Goal: Information Seeking & Learning: Learn about a topic

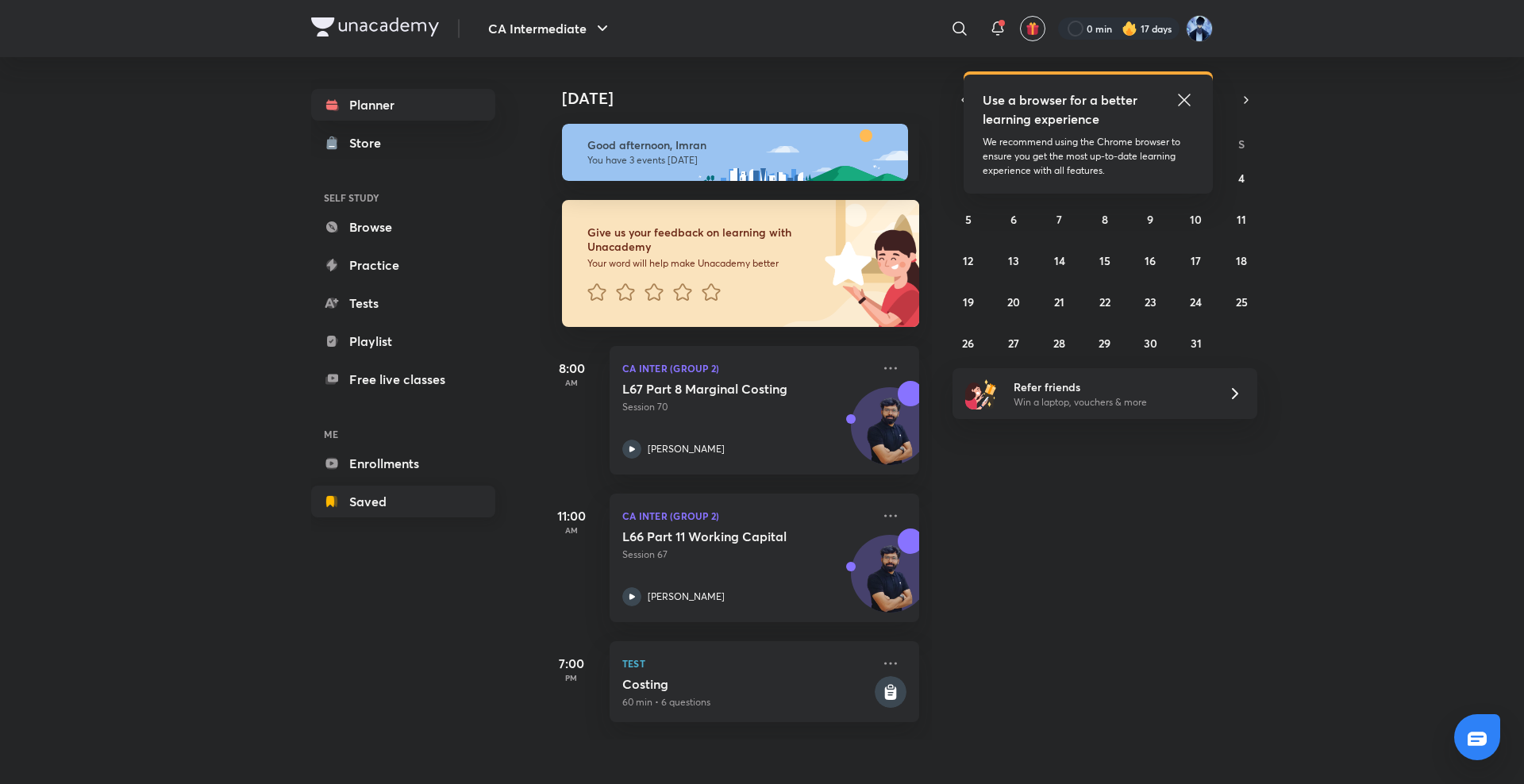
click at [373, 496] on link "Saved" at bounding box center [402, 501] width 184 height 32
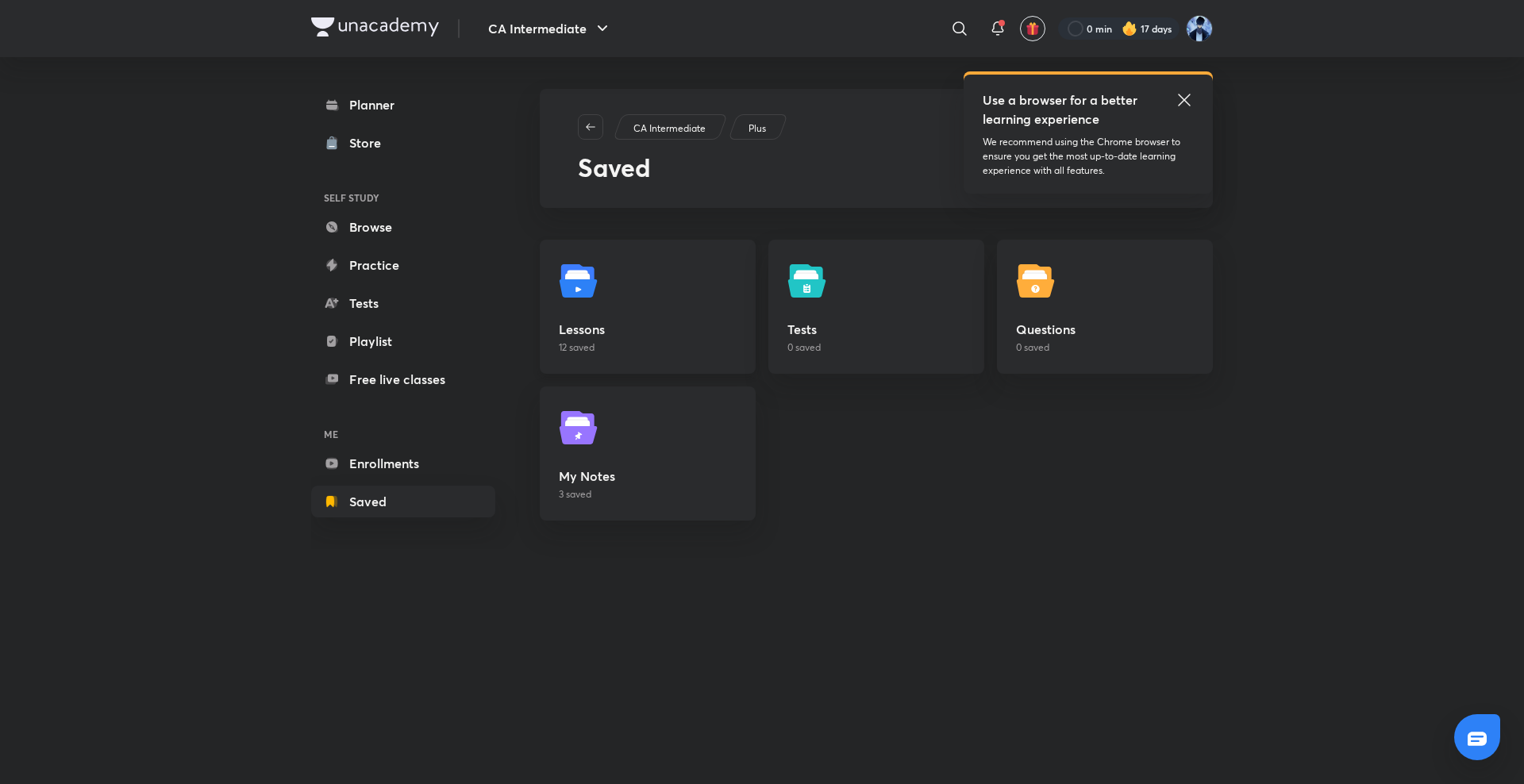
click at [623, 276] on link "Lessons 12 saved" at bounding box center [647, 306] width 216 height 134
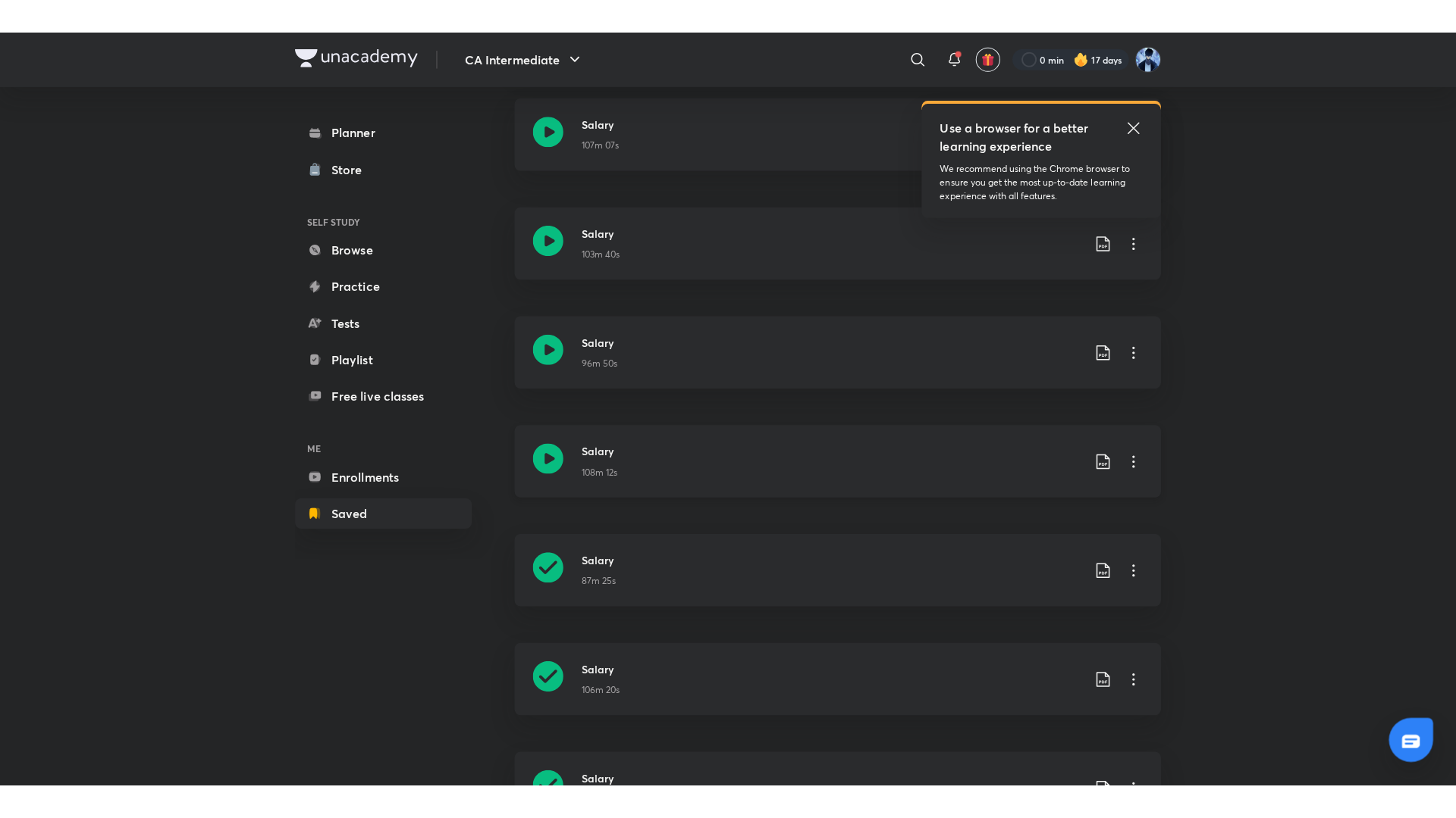
scroll to position [474, 0]
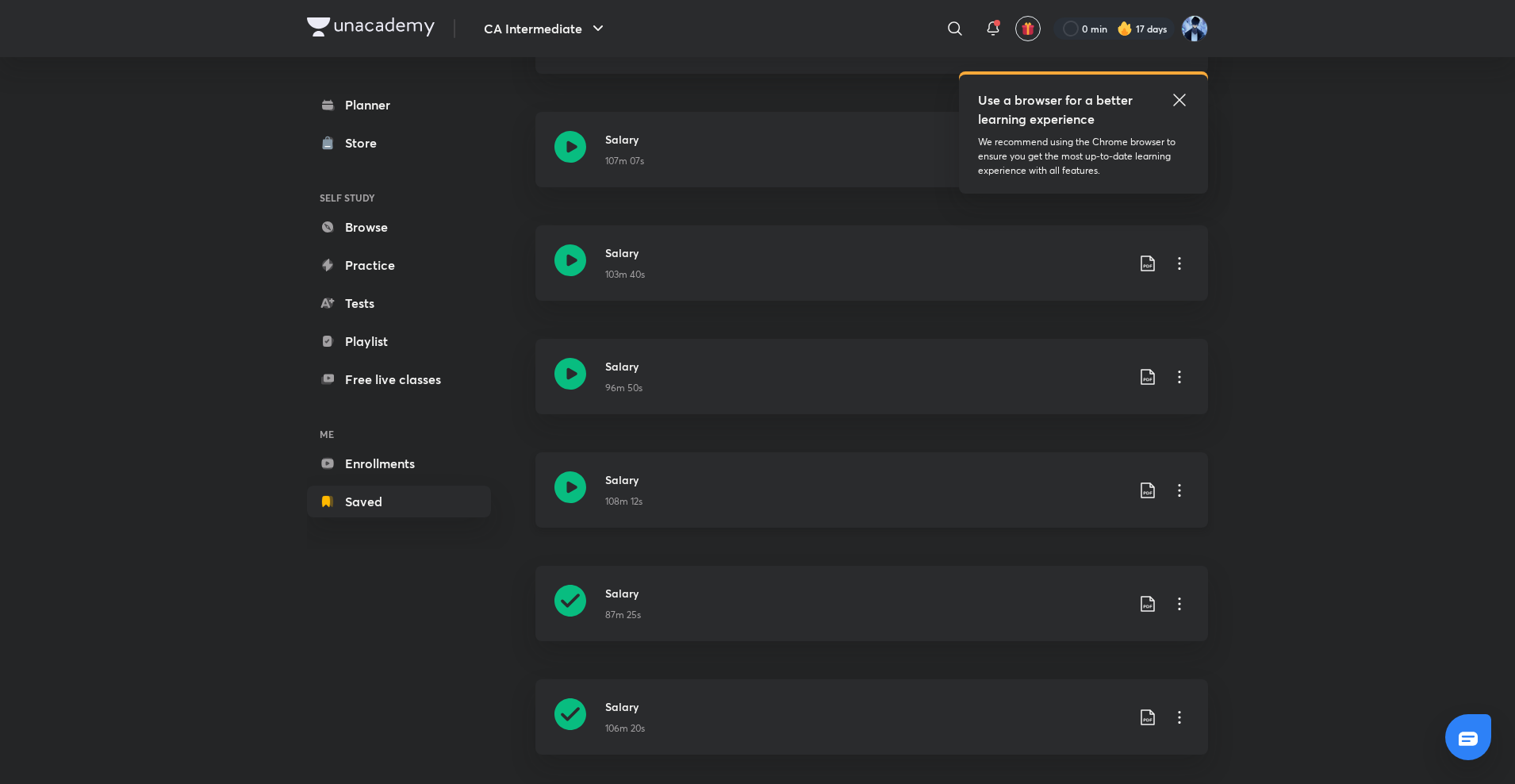
click at [567, 481] on icon at bounding box center [570, 487] width 32 height 32
